Goal: Information Seeking & Learning: Learn about a topic

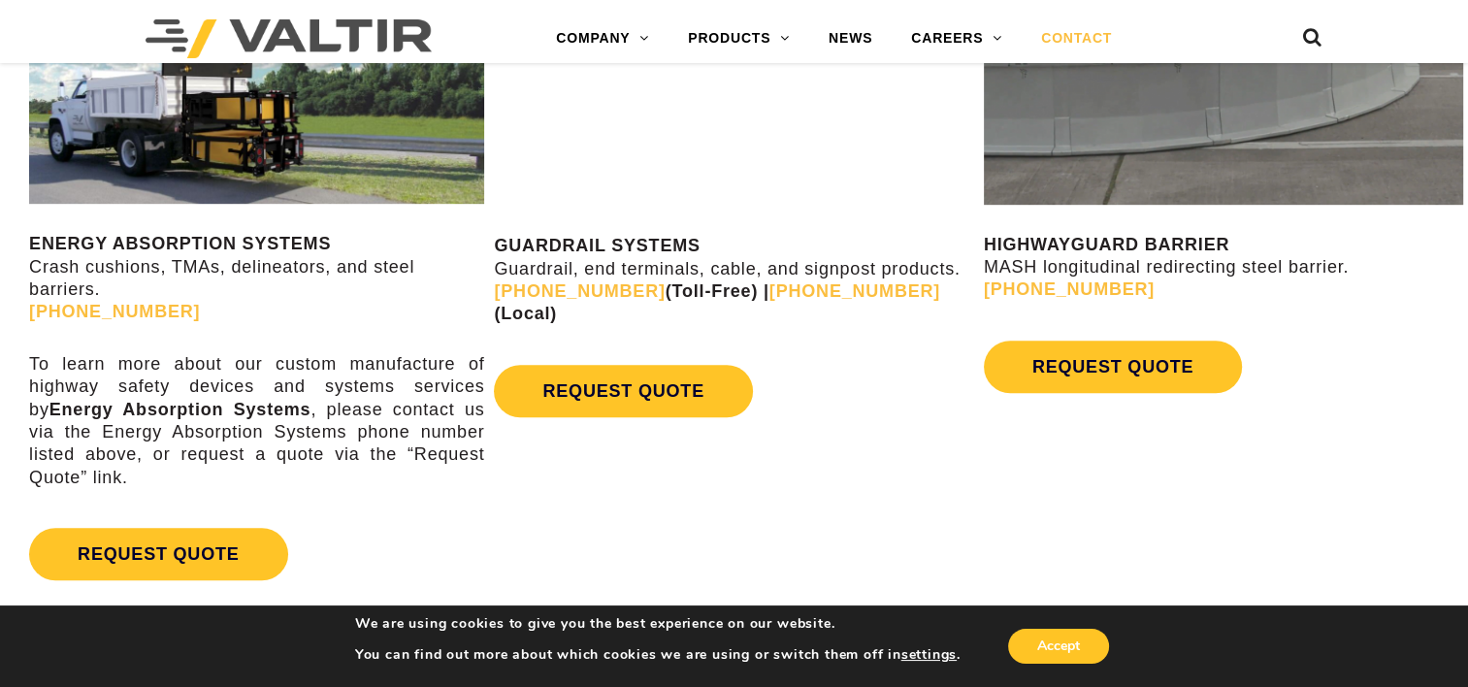
scroll to position [1081, 0]
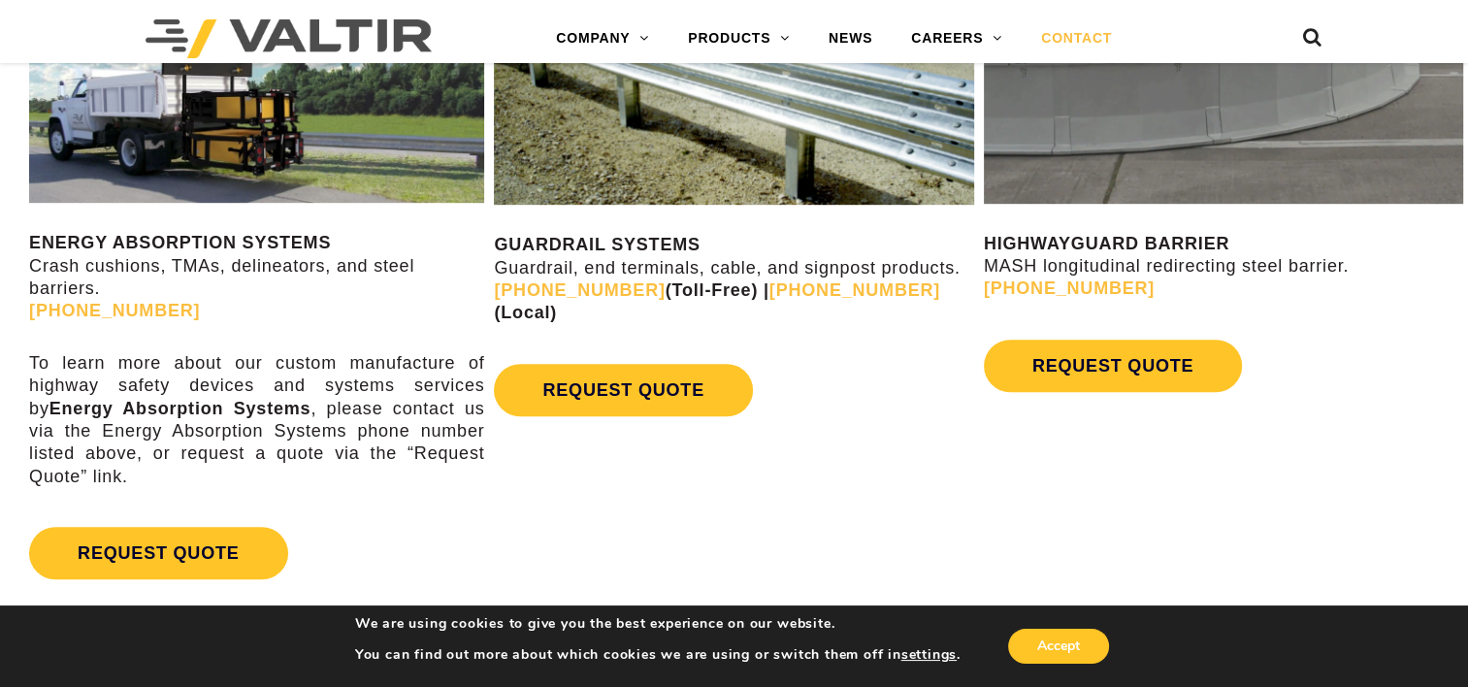
click at [779, 223] on div "GUARDRAIL SYSTEMS Guardrail, end terminals, cable, and signpost products. [PHON…" at bounding box center [733, 195] width 479 height 462
click at [581, 245] on strong "GUARDRAIL SYSTEMS" at bounding box center [597, 244] width 206 height 19
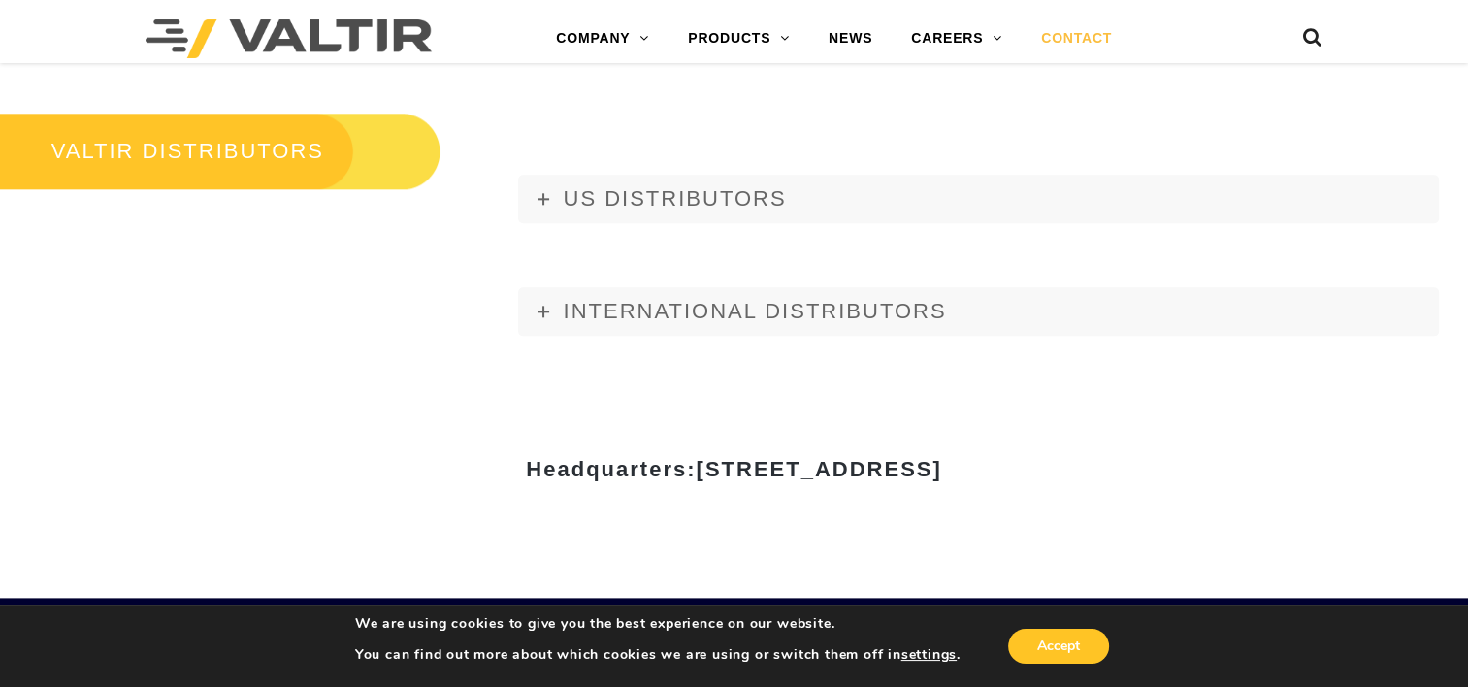
scroll to position [2252, 0]
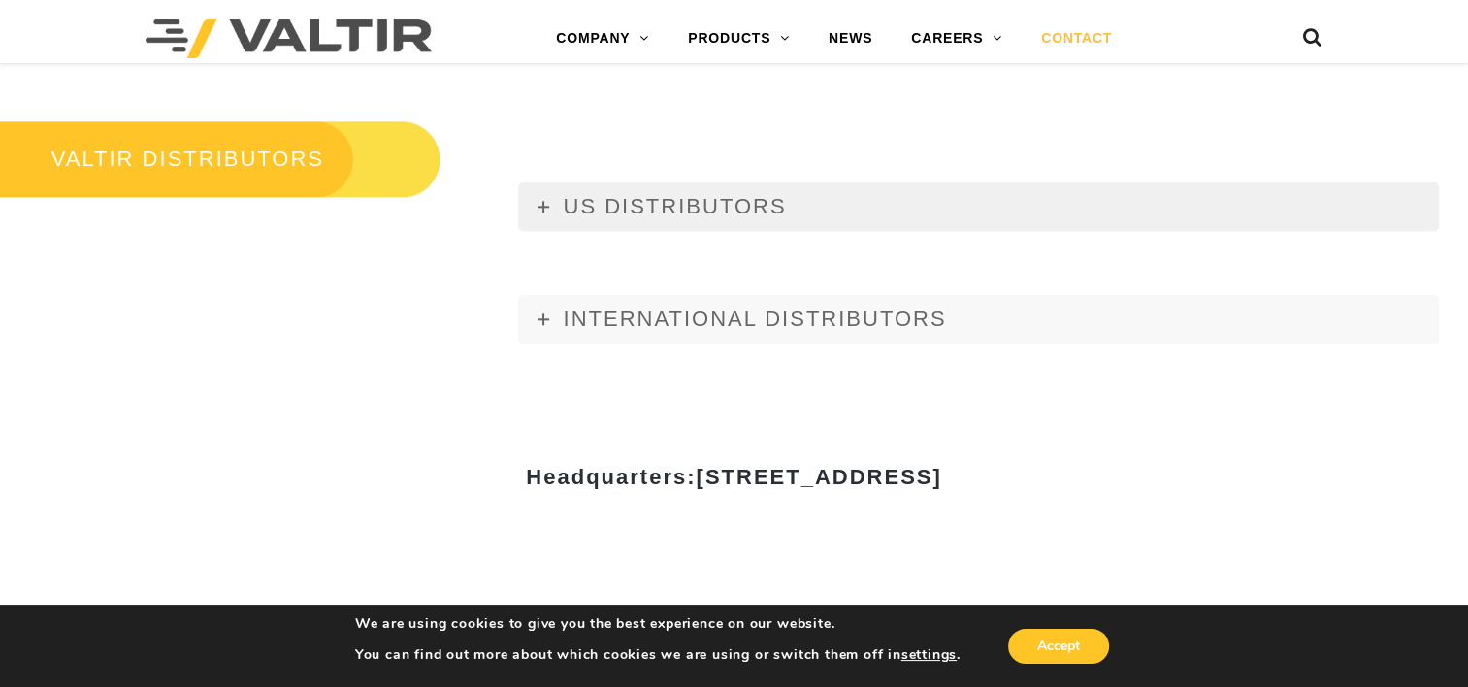
click at [532, 194] on link "US DISTRIBUTORS" at bounding box center [978, 206] width 921 height 49
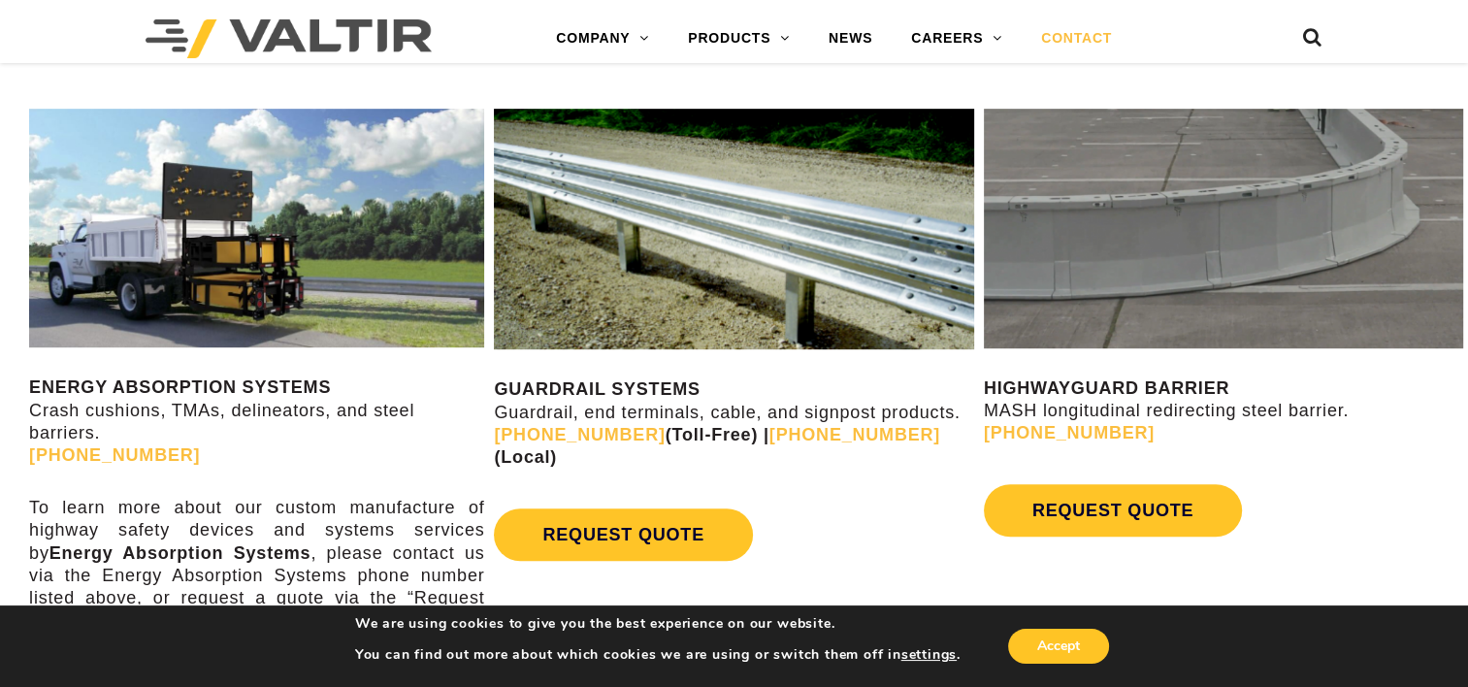
scroll to position [936, 0]
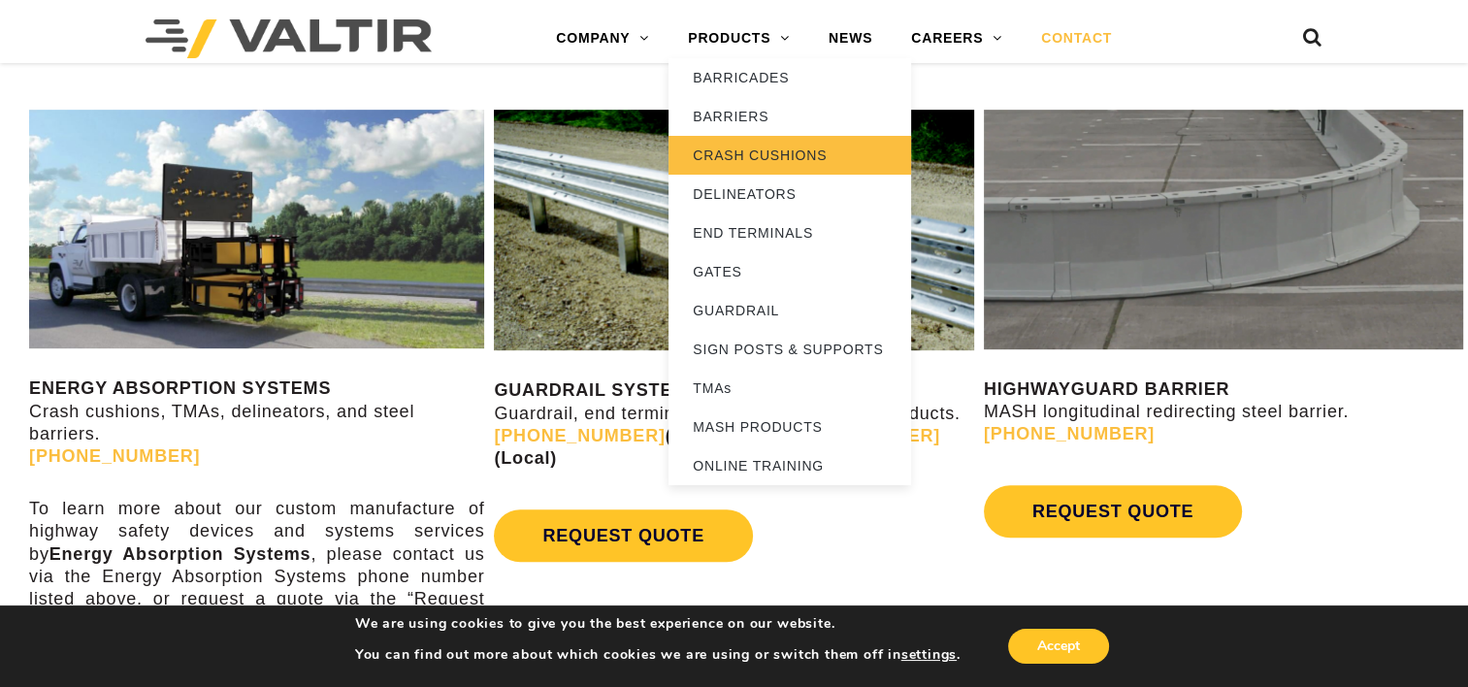
click at [728, 155] on link "CRASH CUSHIONS" at bounding box center [790, 155] width 243 height 39
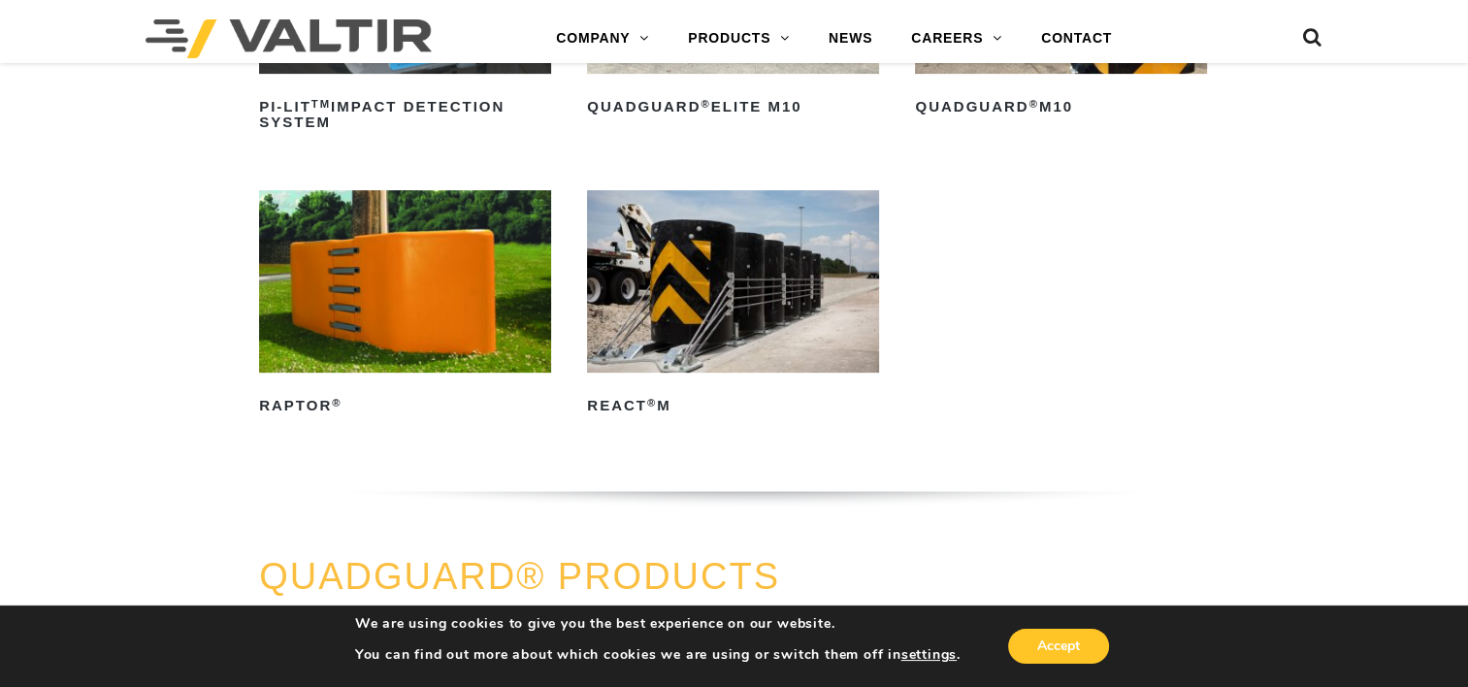
scroll to position [716, 0]
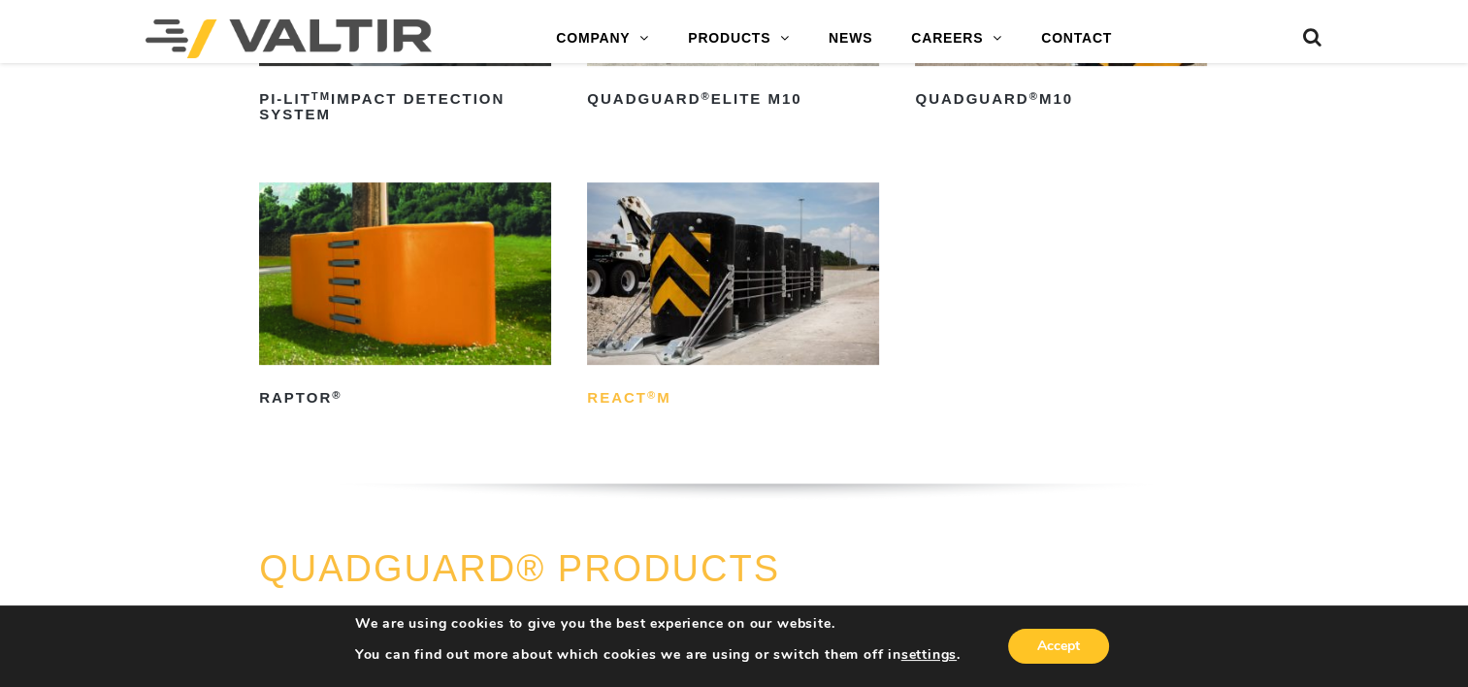
click at [640, 392] on h2 "REACT ® M" at bounding box center [733, 397] width 292 height 31
